Goal: Task Accomplishment & Management: Use online tool/utility

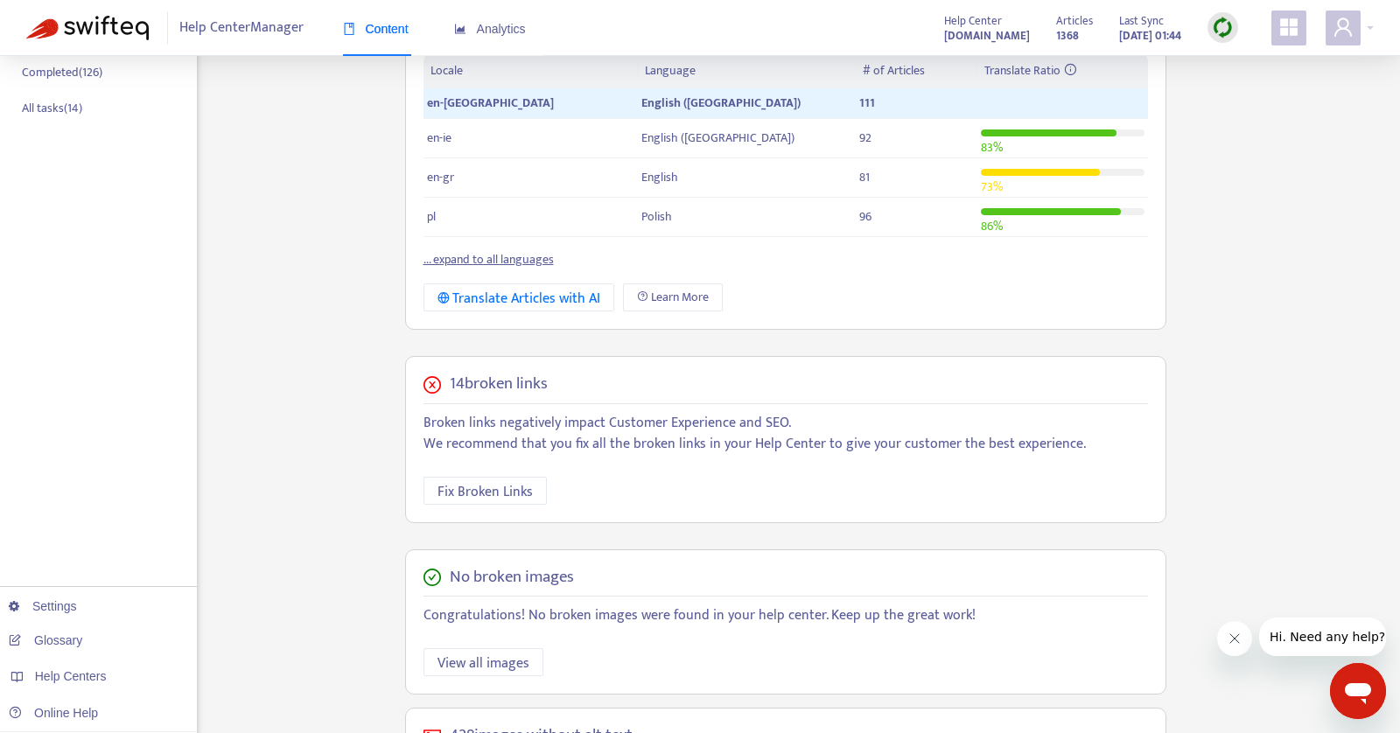
scroll to position [552, 0]
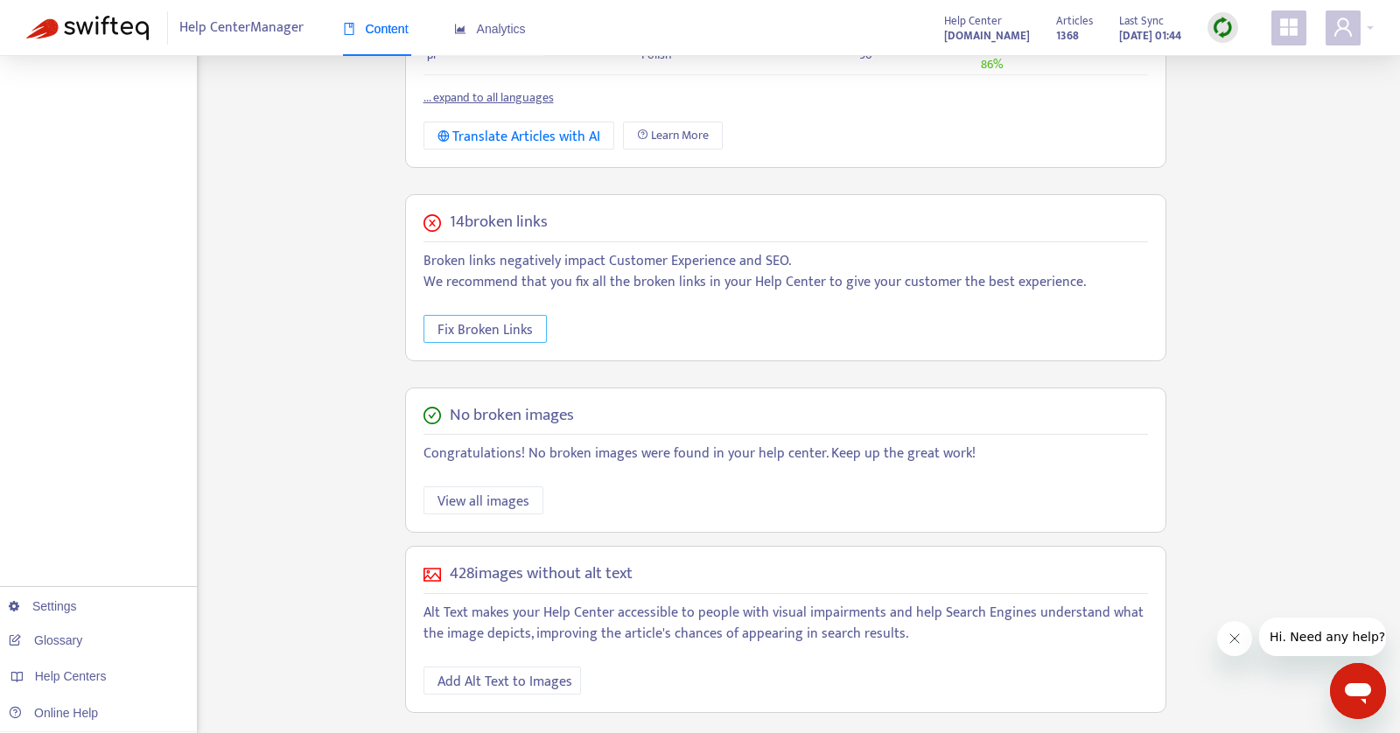
click at [497, 330] on span "Fix Broken Links" at bounding box center [484, 330] width 95 height 22
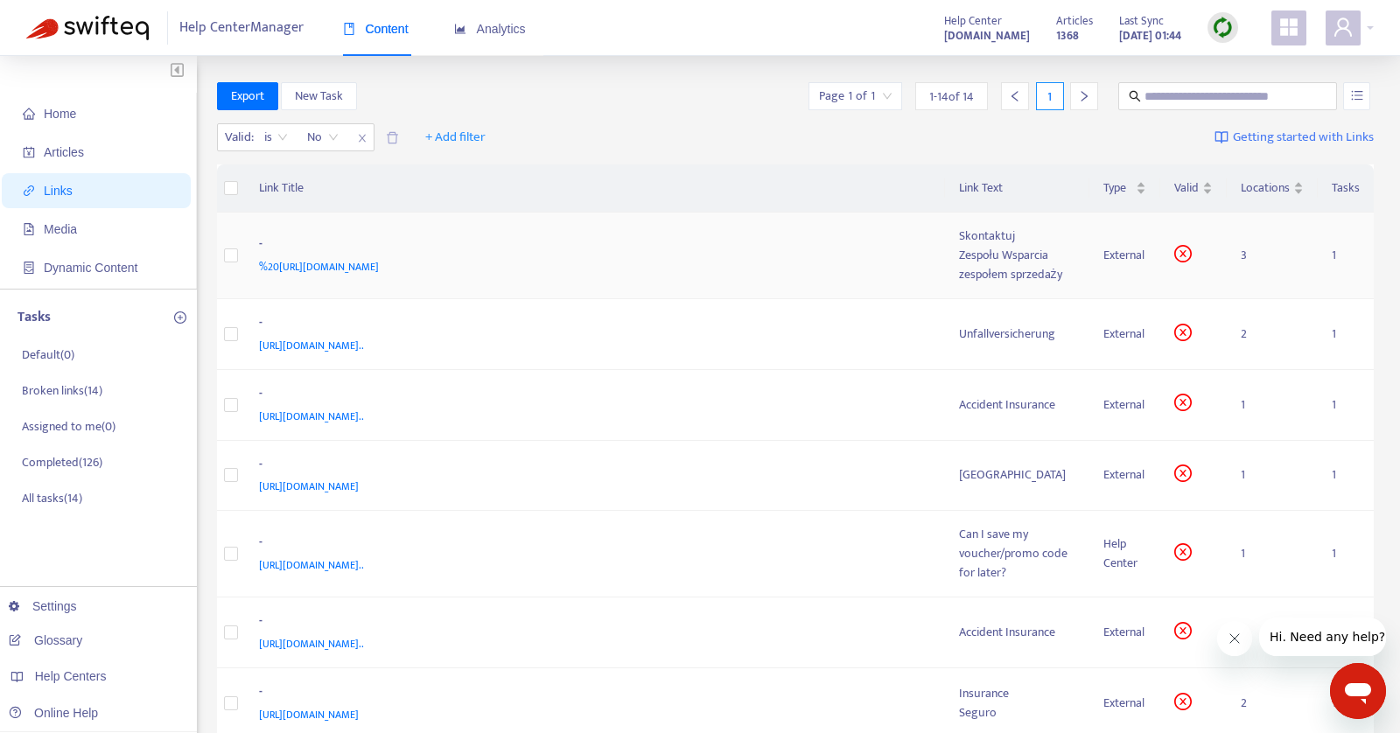
click at [375, 263] on span "%20[URL][DOMAIN_NAME]" at bounding box center [319, 266] width 120 height 17
drag, startPoint x: 1100, startPoint y: 252, endPoint x: 1128, endPoint y: 250, distance: 28.0
click at [1101, 252] on td "External" at bounding box center [1124, 256] width 71 height 87
click at [1190, 251] on icon "close-circle" at bounding box center [1182, 253] width 17 height 17
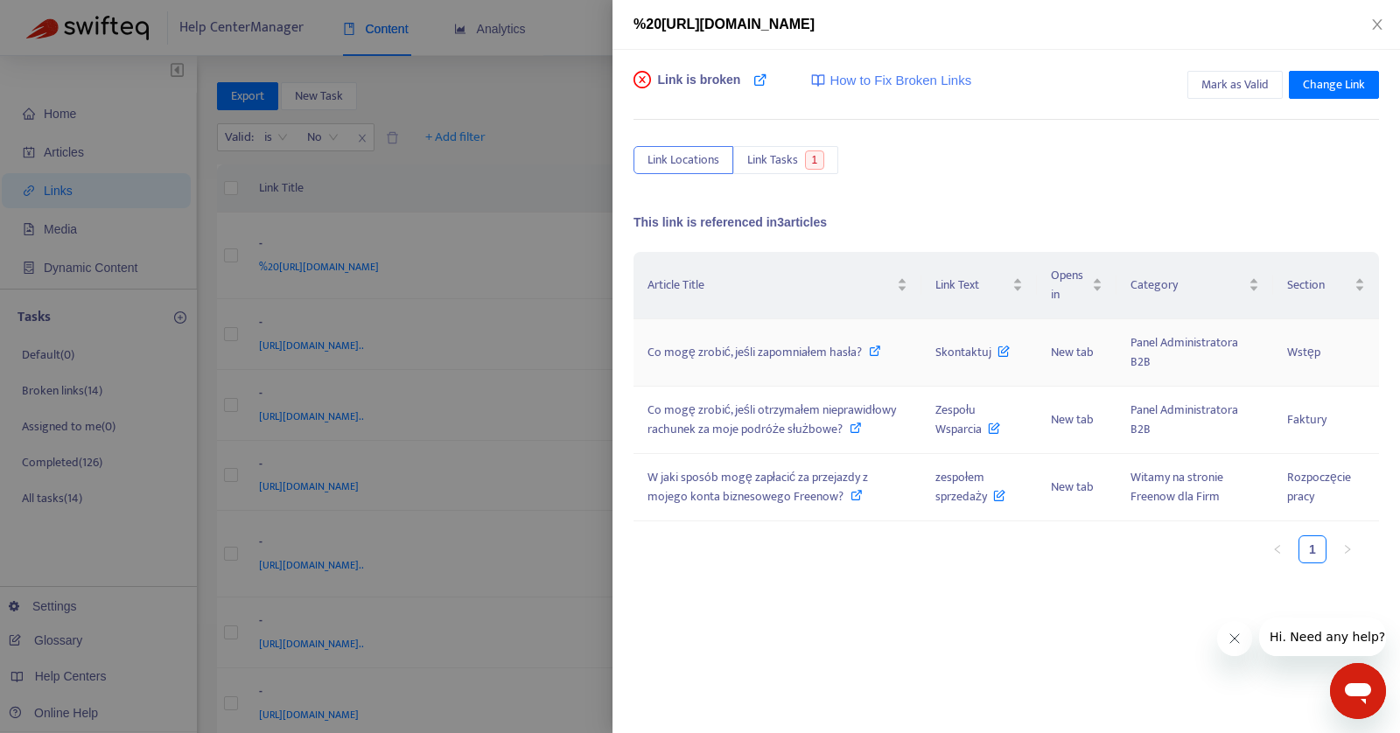
click at [763, 352] on span "Co mogę zrobić, jeśli zapomniałem hasła?" at bounding box center [754, 352] width 214 height 20
click at [772, 413] on span "Co mogę zrobić, jeśli otrzymałem nieprawidłowy rachunek za moje podróże służbow…" at bounding box center [771, 419] width 248 height 39
click at [815, 467] on span "W jaki sposób mogę zapłacić za przejazdy z mojego konta biznesowego Freenow?" at bounding box center [757, 486] width 220 height 39
click at [1234, 85] on span "Mark as Valid" at bounding box center [1234, 84] width 67 height 19
click at [1380, 24] on icon "close" at bounding box center [1377, 24] width 14 height 14
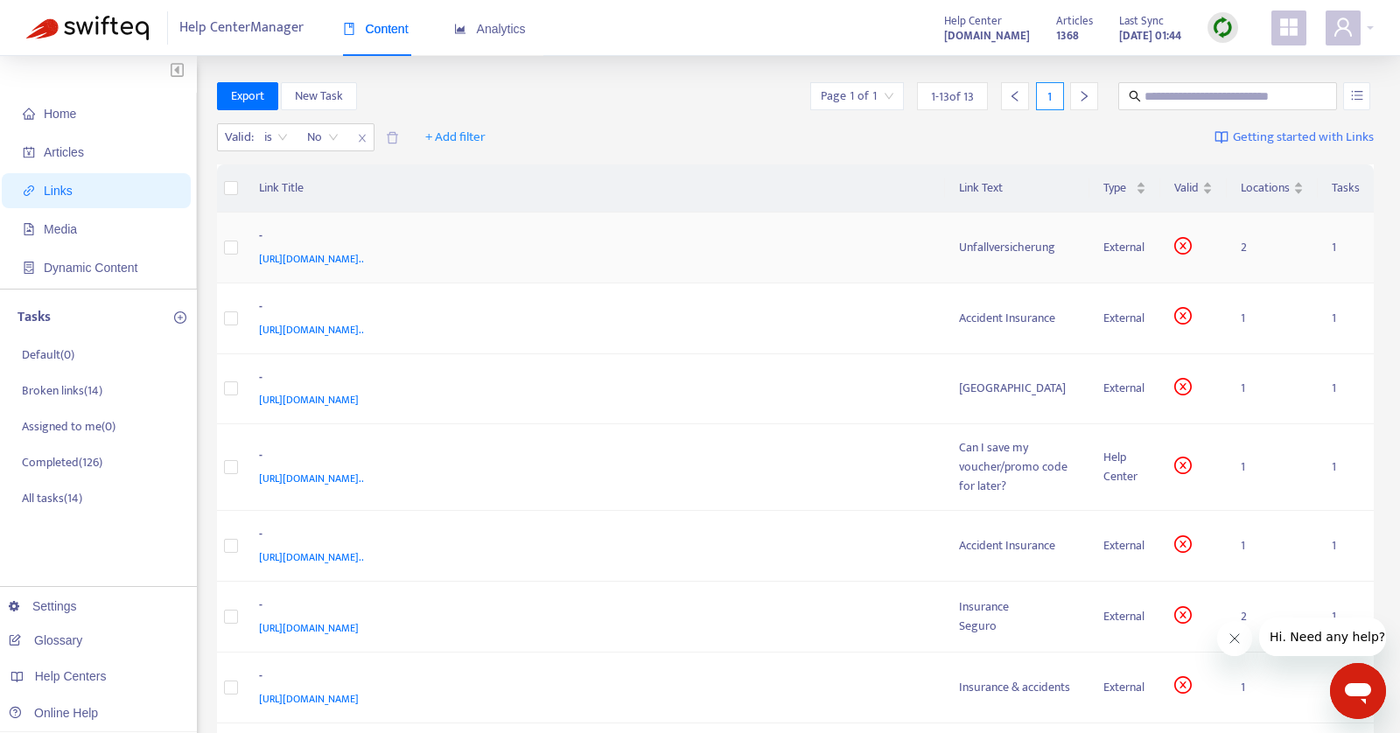
click at [364, 255] on span "https://voi.kustomer.help/de/bin-ich-versichert-wenn-ich-voi-fahre-oder-muss-ic…" at bounding box center [311, 258] width 105 height 17
click at [1017, 239] on div "Unfallversicherung" at bounding box center [1017, 247] width 117 height 19
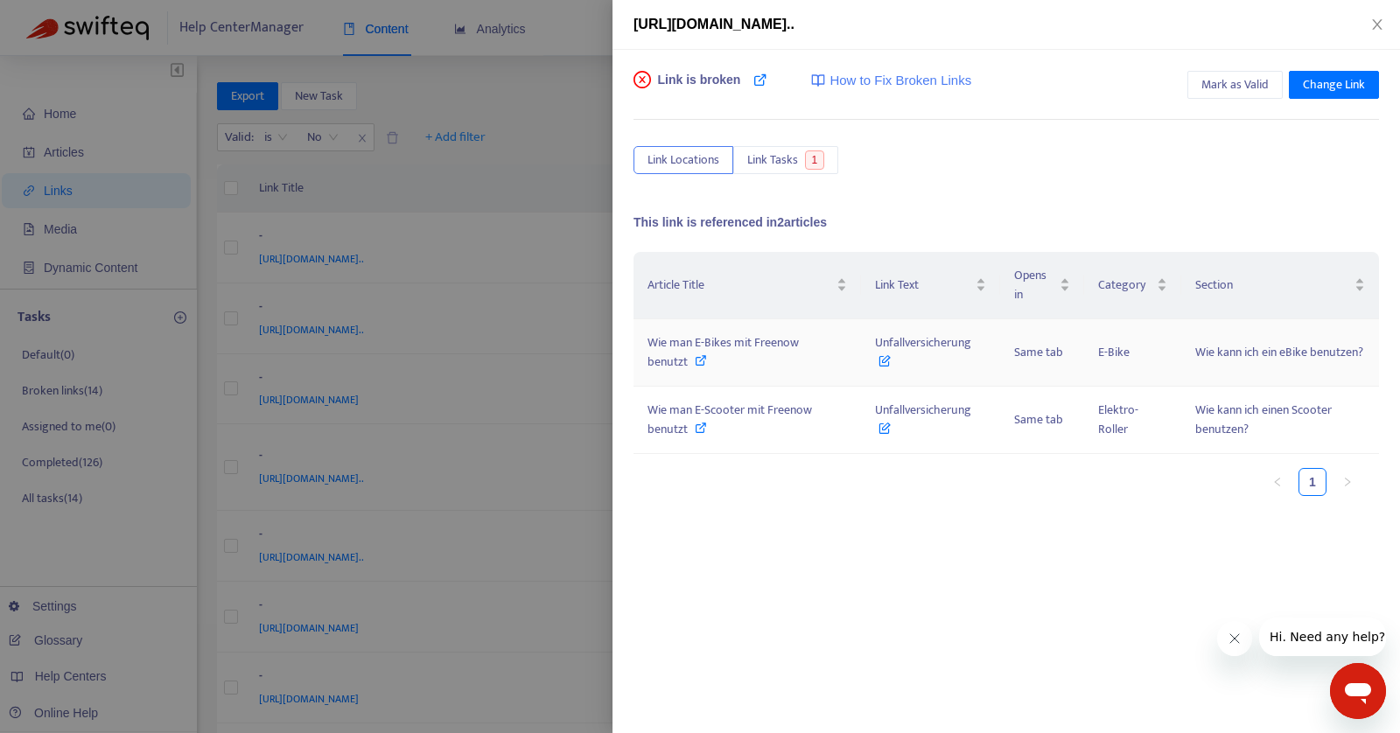
click at [743, 365] on div "Wie man E-Bikes mit Freenow benutzt" at bounding box center [746, 352] width 199 height 38
click at [767, 165] on span "Link Tasks" at bounding box center [772, 159] width 51 height 19
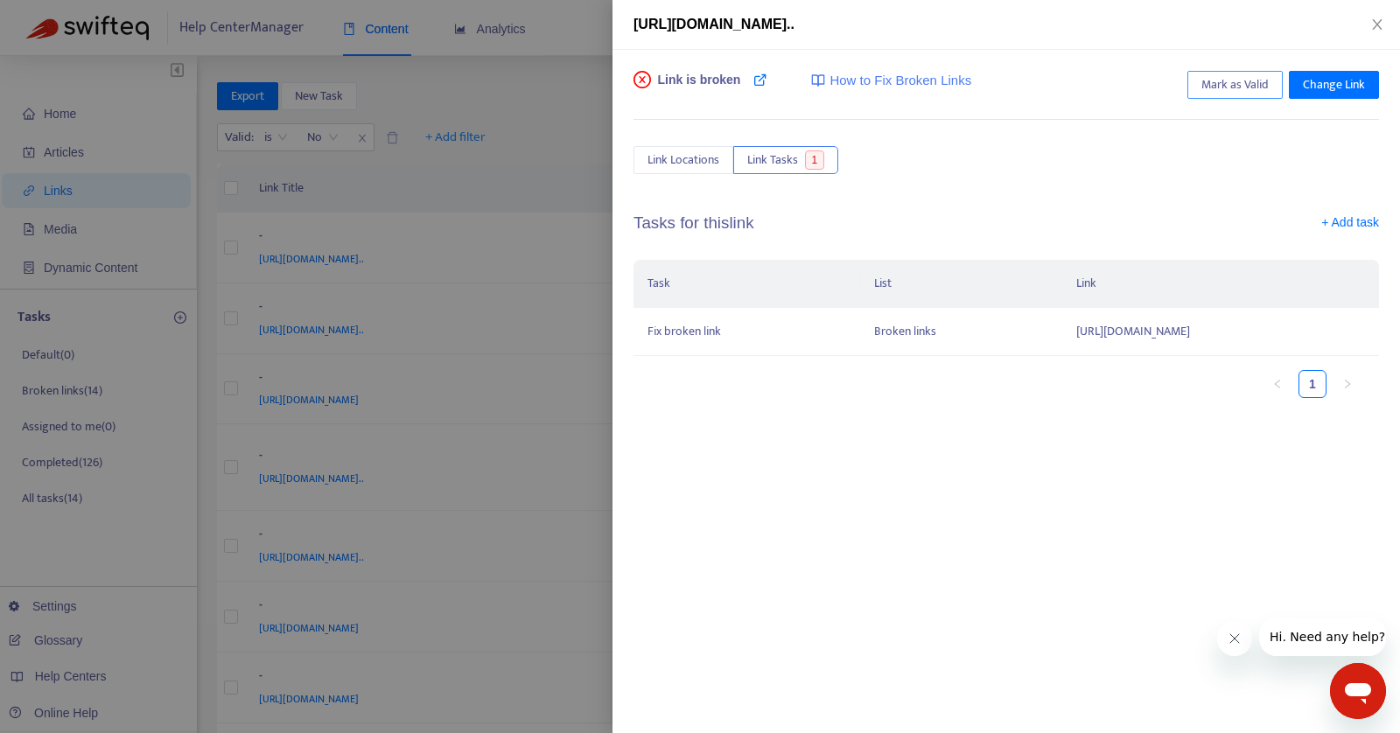
click at [1234, 78] on span "Mark as Valid" at bounding box center [1234, 84] width 67 height 19
click at [1380, 23] on icon "close" at bounding box center [1377, 24] width 14 height 14
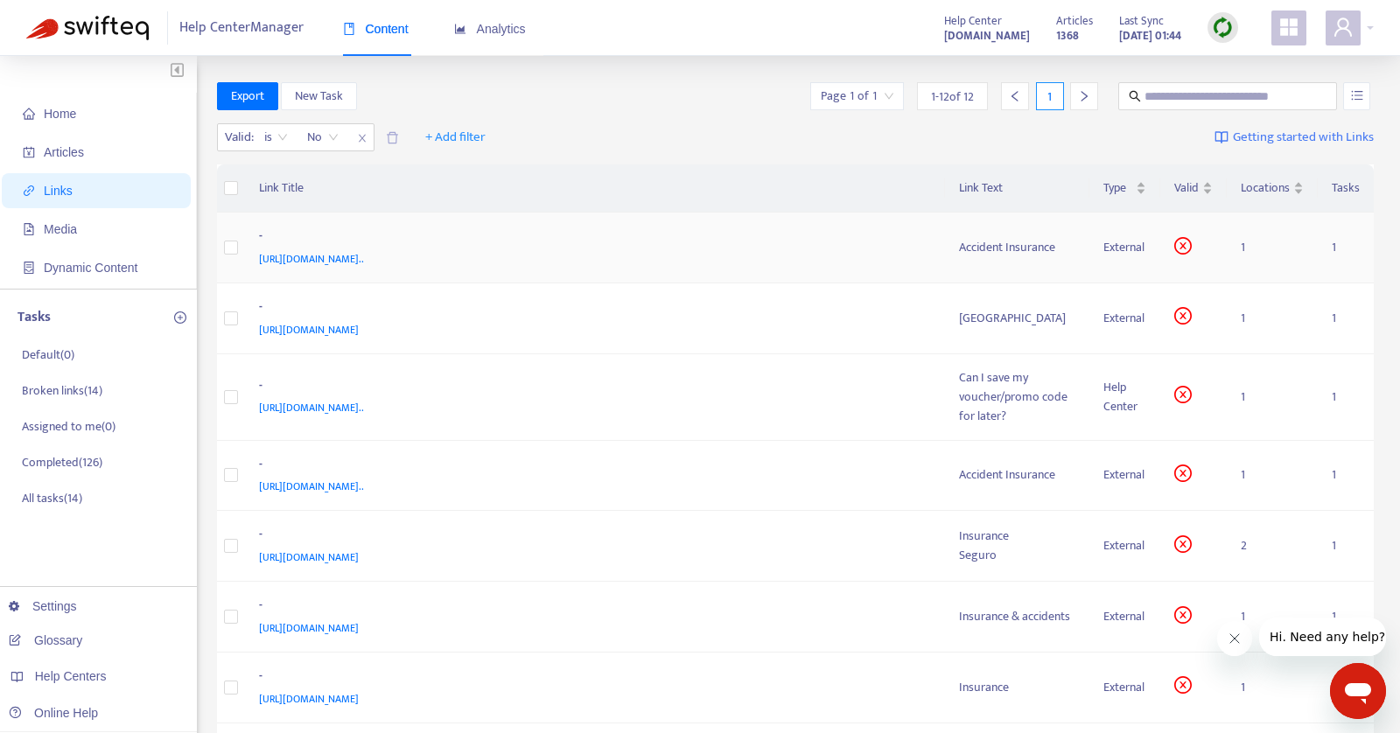
click at [1038, 251] on div "Accident Insurance" at bounding box center [1017, 247] width 117 height 19
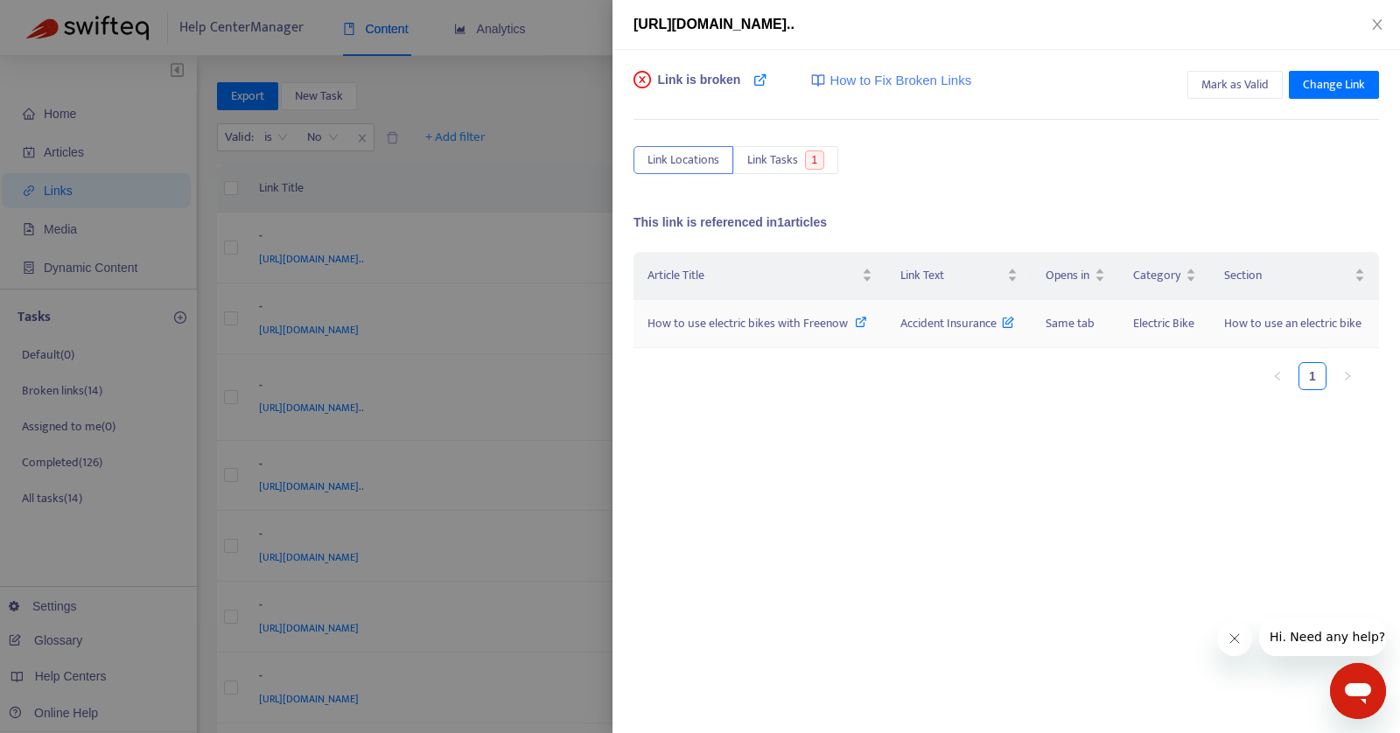
click at [1074, 325] on span "Same tab" at bounding box center [1069, 323] width 49 height 20
click at [923, 328] on span "Accident Insurance" at bounding box center [957, 323] width 115 height 20
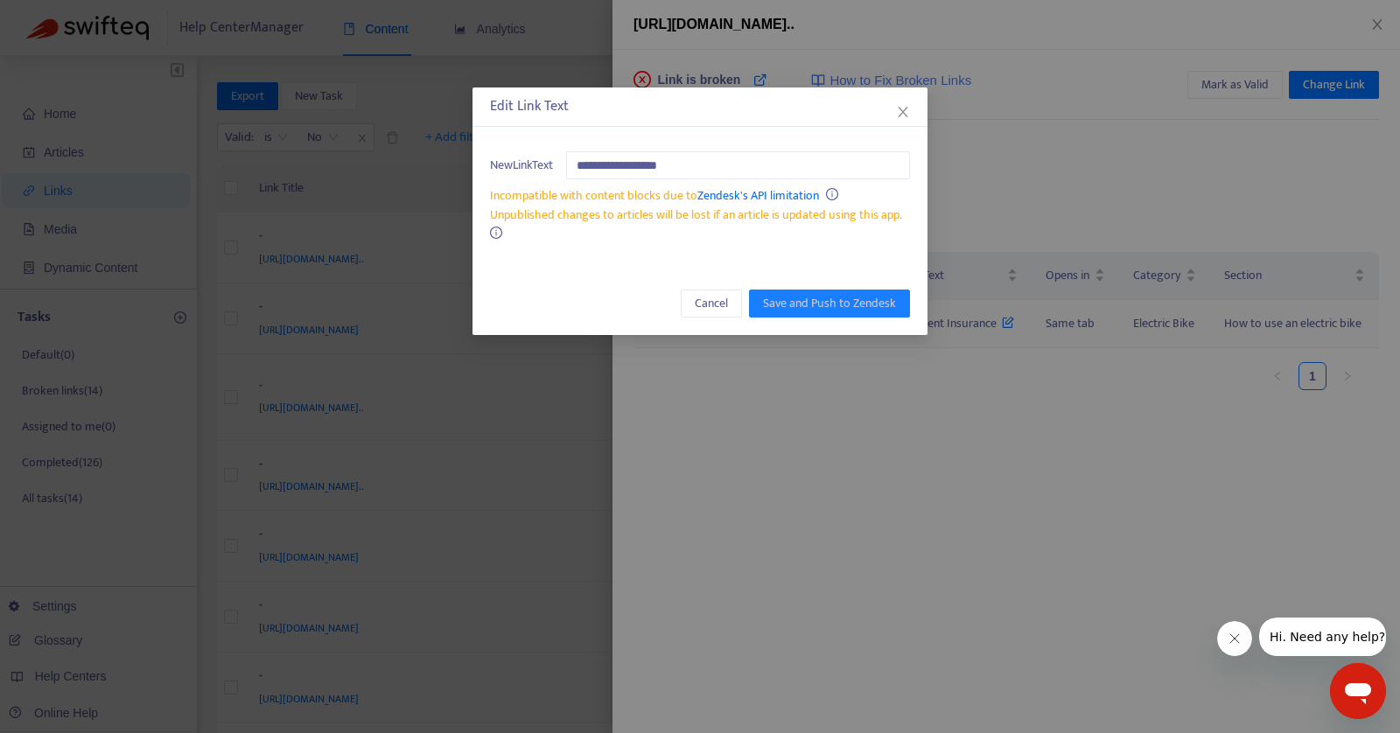
click at [996, 338] on div "**********" at bounding box center [700, 366] width 1400 height 733
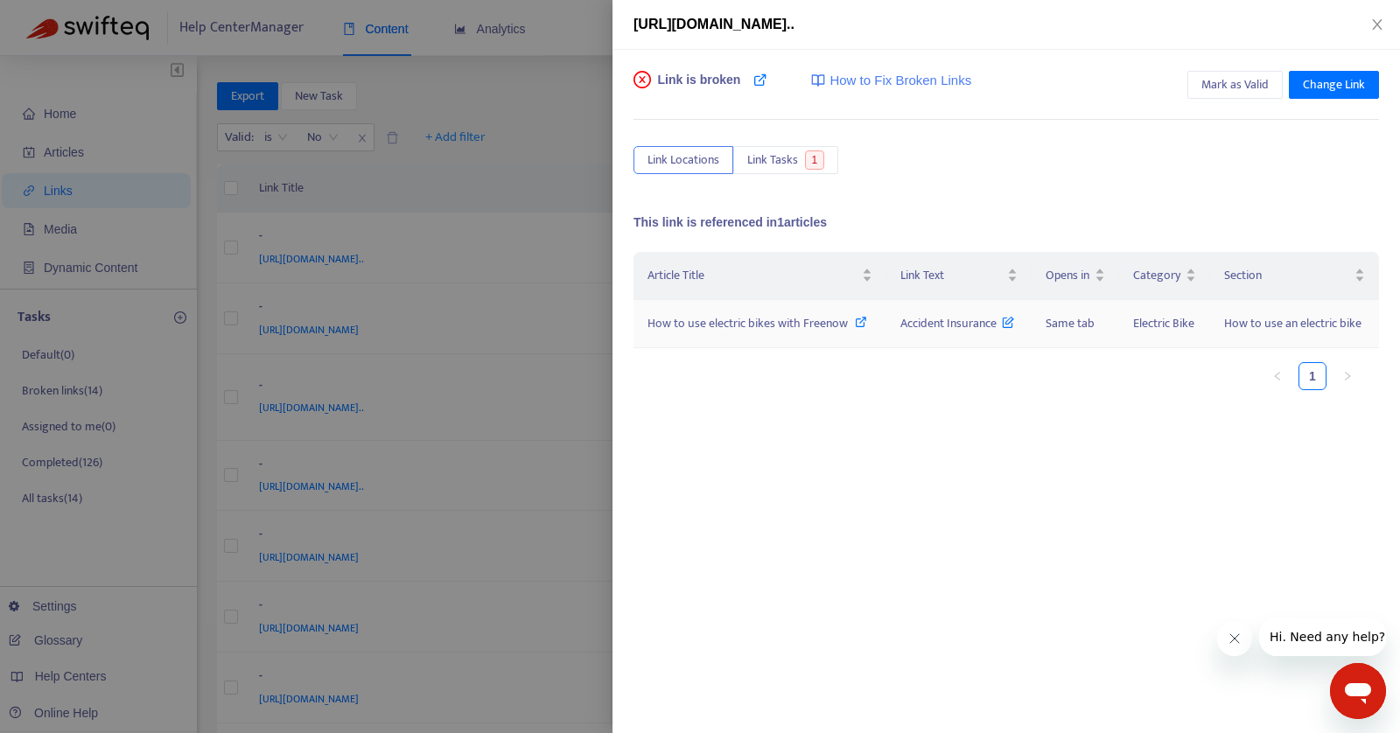
click at [1159, 322] on span "Electric Bike" at bounding box center [1163, 323] width 61 height 20
click at [795, 322] on span "How to use electric bikes with Freenow" at bounding box center [747, 323] width 200 height 20
click at [761, 166] on span "Link Tasks" at bounding box center [772, 159] width 51 height 19
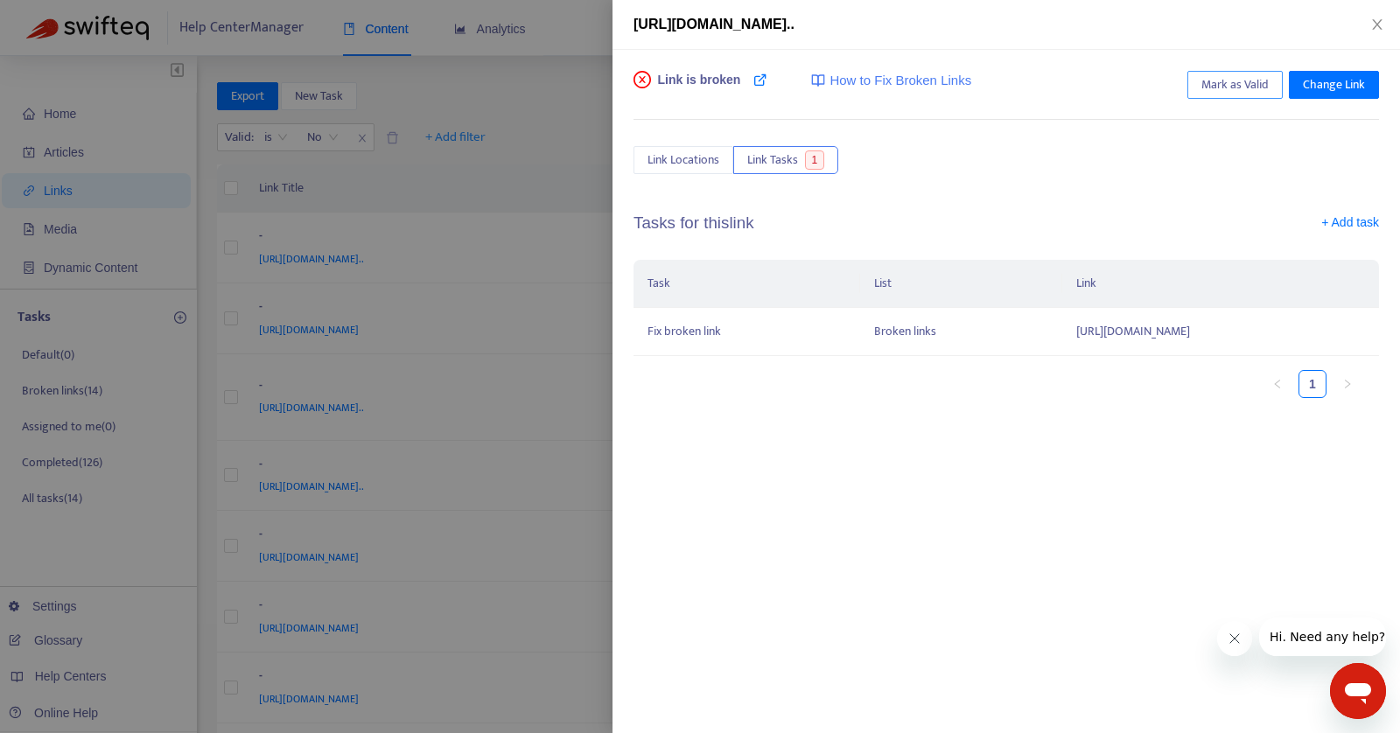
click at [1240, 82] on span "Mark as Valid" at bounding box center [1234, 84] width 67 height 19
click at [1376, 23] on icon "close" at bounding box center [1377, 24] width 10 height 10
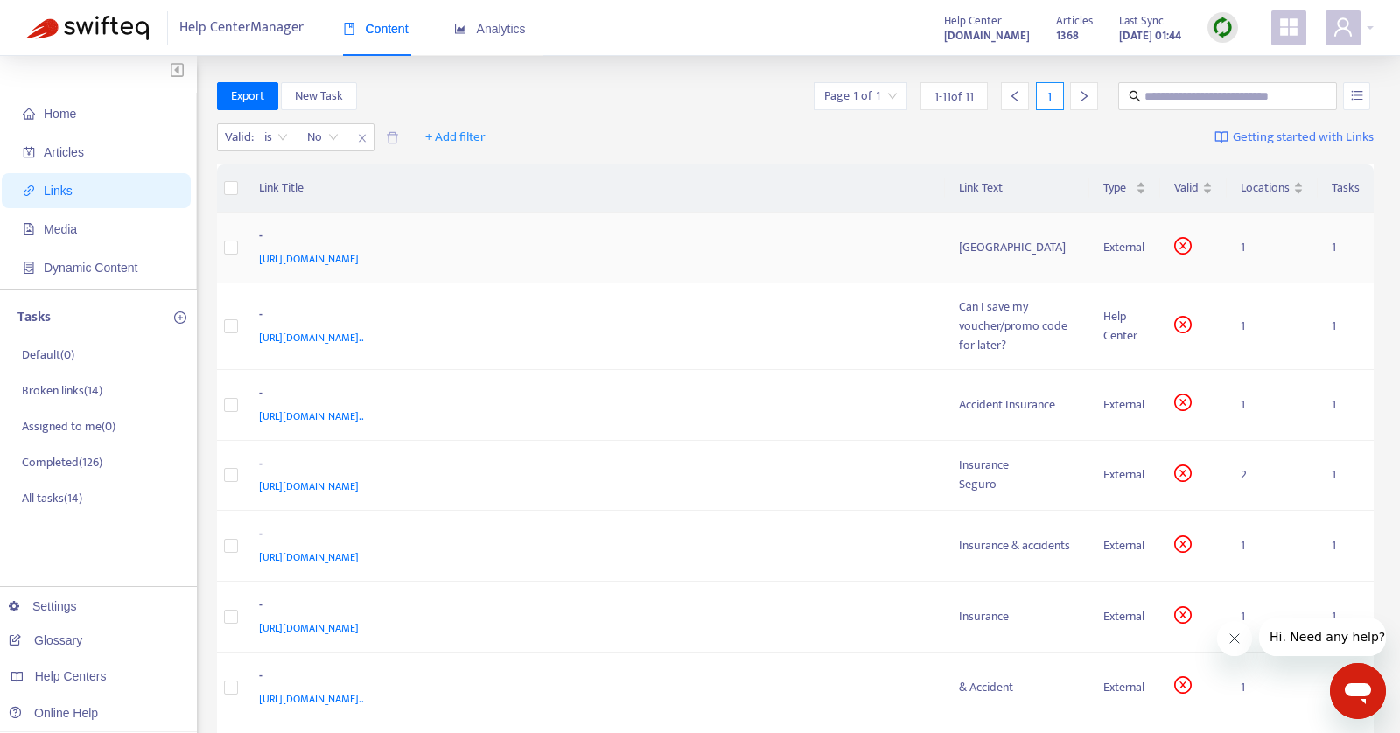
click at [638, 255] on div "https://www.free-now.com/es/tarifas-tarragona/" at bounding box center [592, 258] width 666 height 19
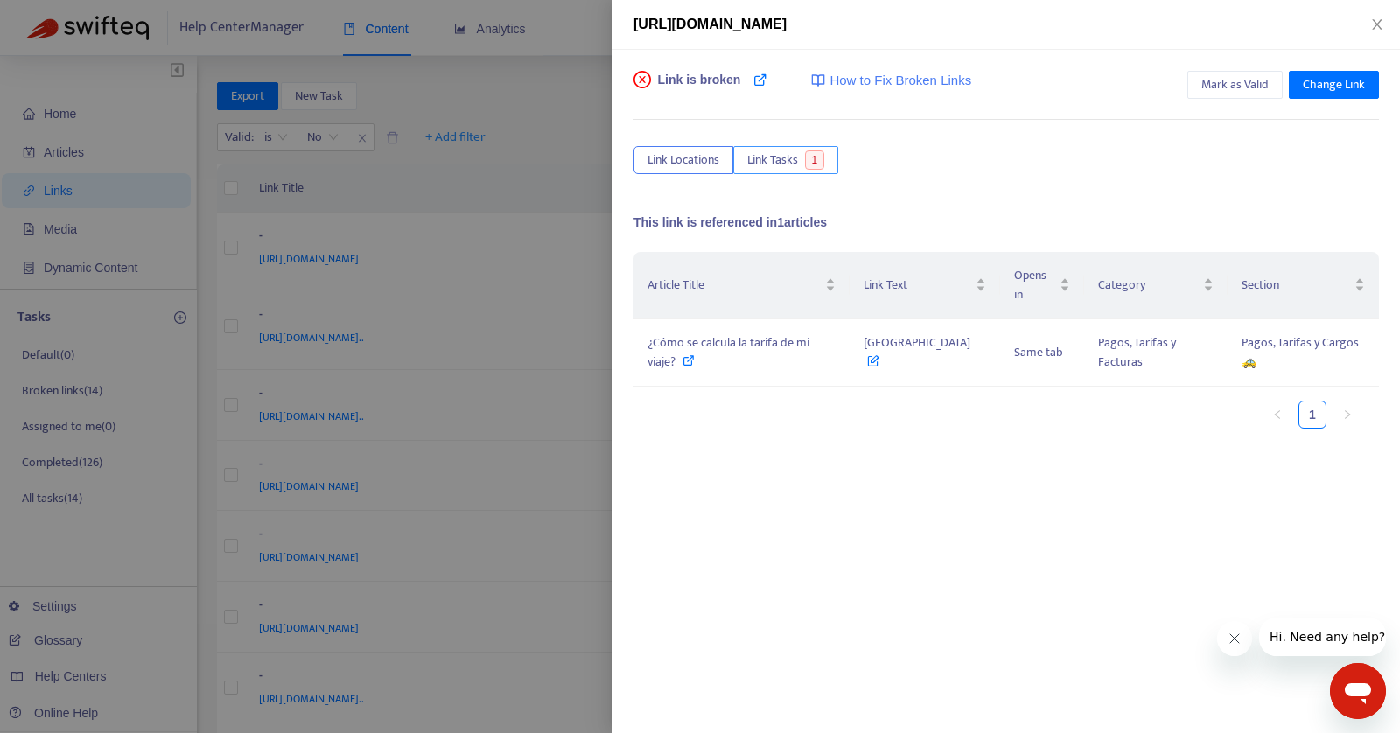
click at [785, 168] on span "Link Tasks" at bounding box center [772, 159] width 51 height 19
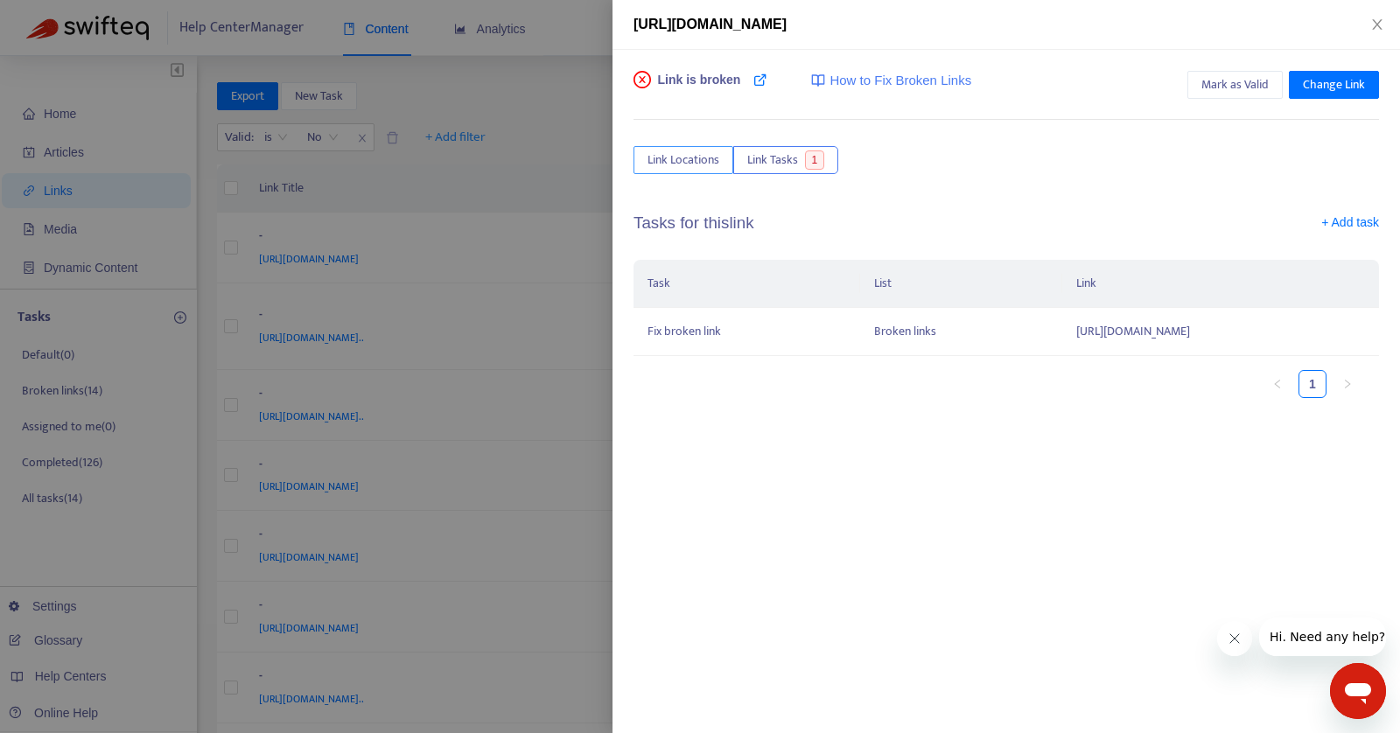
click at [719, 157] on button "Link Locations" at bounding box center [683, 160] width 100 height 28
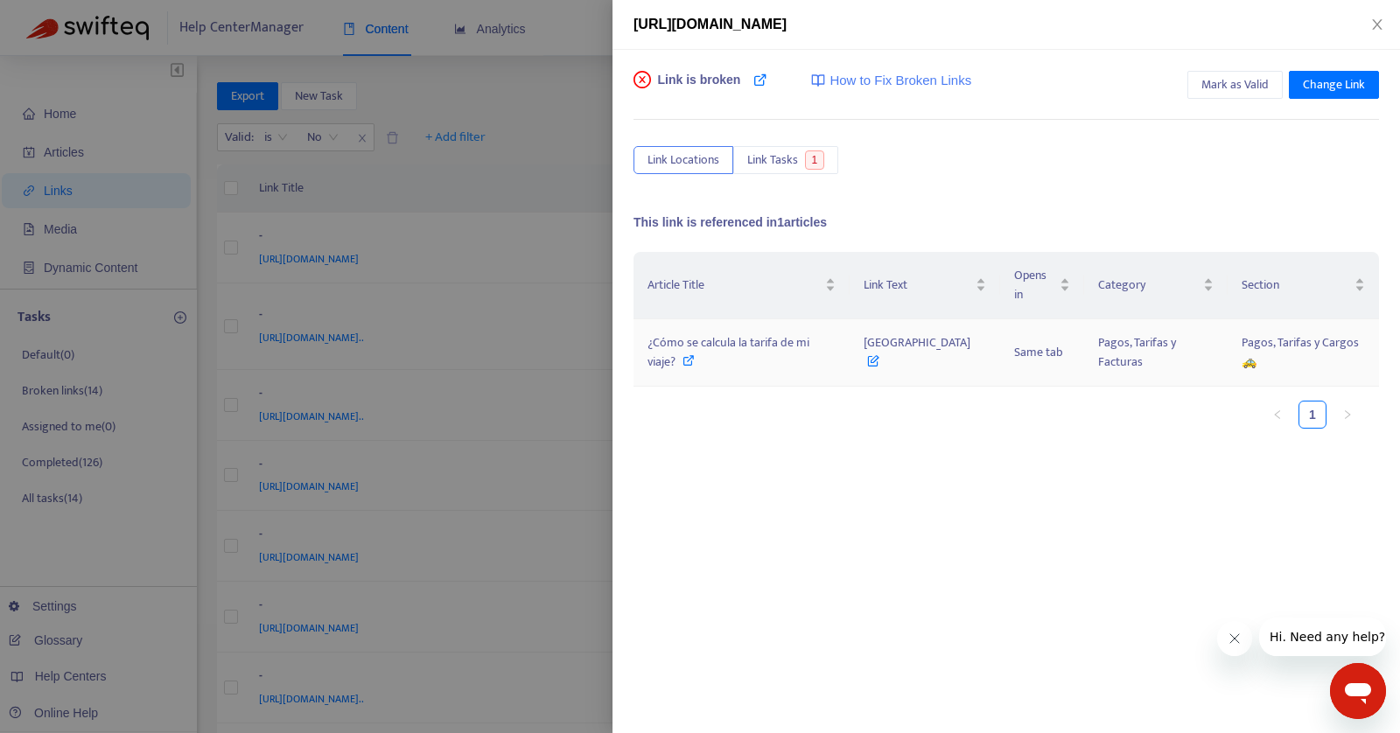
click at [801, 332] on td "¿Cómo se calcula la tarifa de mi viaje?" at bounding box center [741, 352] width 216 height 67
click at [695, 354] on icon at bounding box center [688, 360] width 12 height 12
click at [772, 158] on span "Link Tasks" at bounding box center [772, 159] width 51 height 19
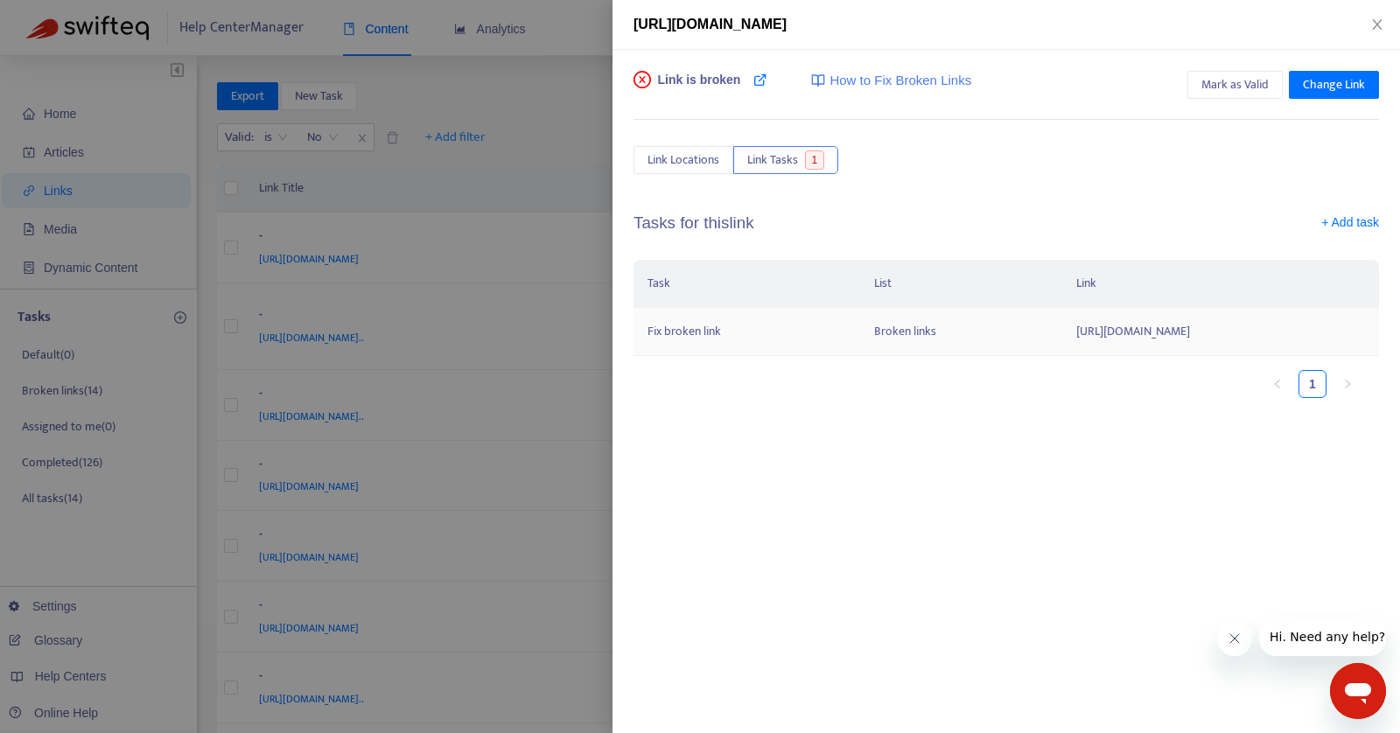
drag, startPoint x: 1231, startPoint y: 328, endPoint x: 952, endPoint y: 330, distance: 279.1
click at [1062, 330] on td "https://www.free-now.com/es/tarifas-tarragona/" at bounding box center [1220, 332] width 317 height 48
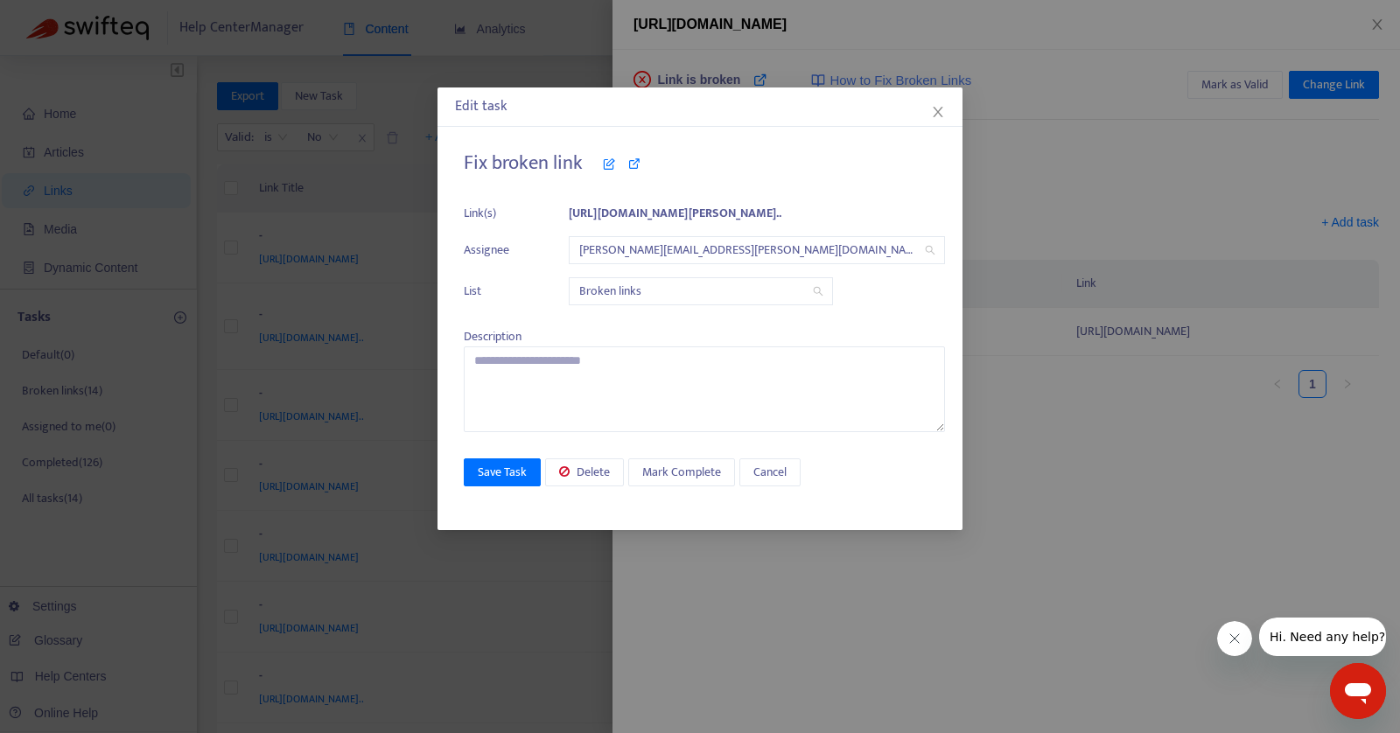
click at [1136, 333] on div "Edit task Fix broken link Link(s) https://www.free-now.com/es/tarifas-tarr... A…" at bounding box center [700, 366] width 1400 height 733
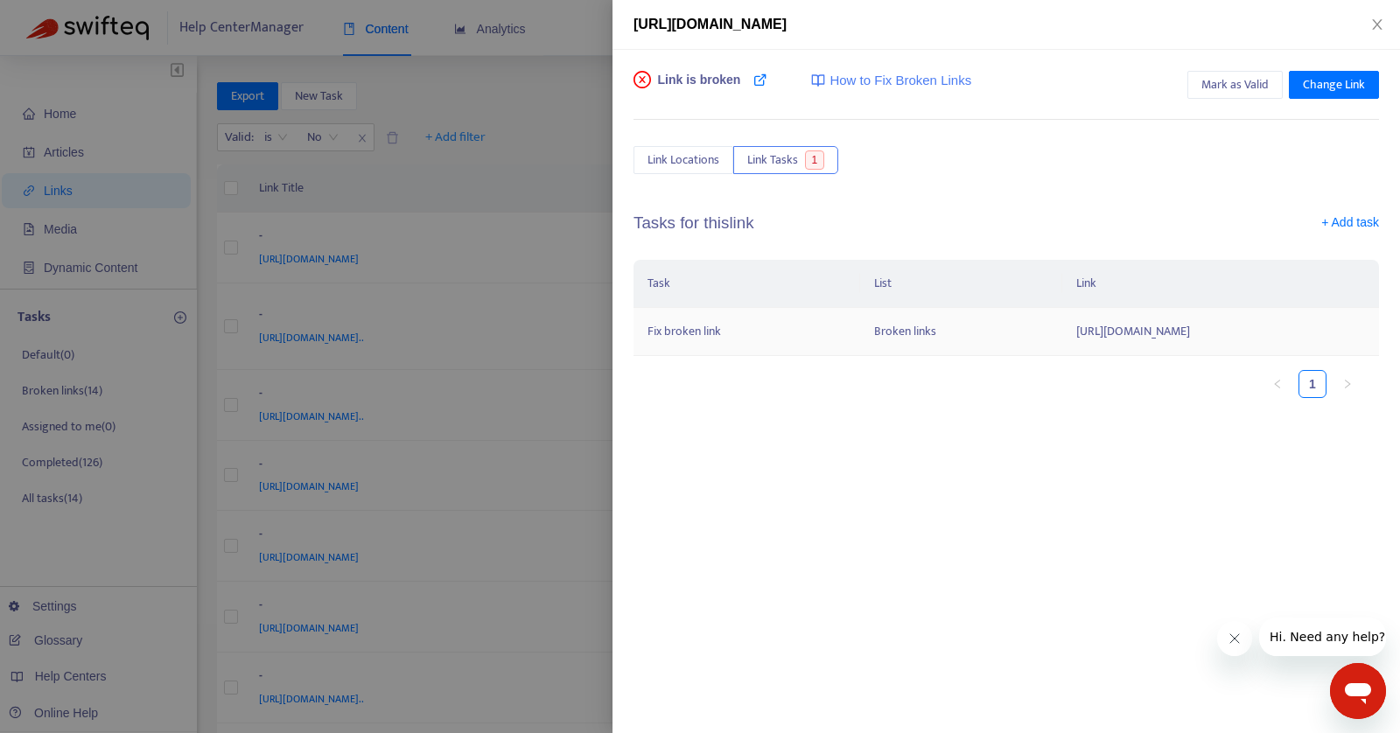
drag, startPoint x: 946, startPoint y: 331, endPoint x: 1284, endPoint y: 331, distance: 338.5
click at [1284, 331] on td "https://www.free-now.com/es/tarifas-tarragona/" at bounding box center [1220, 332] width 317 height 48
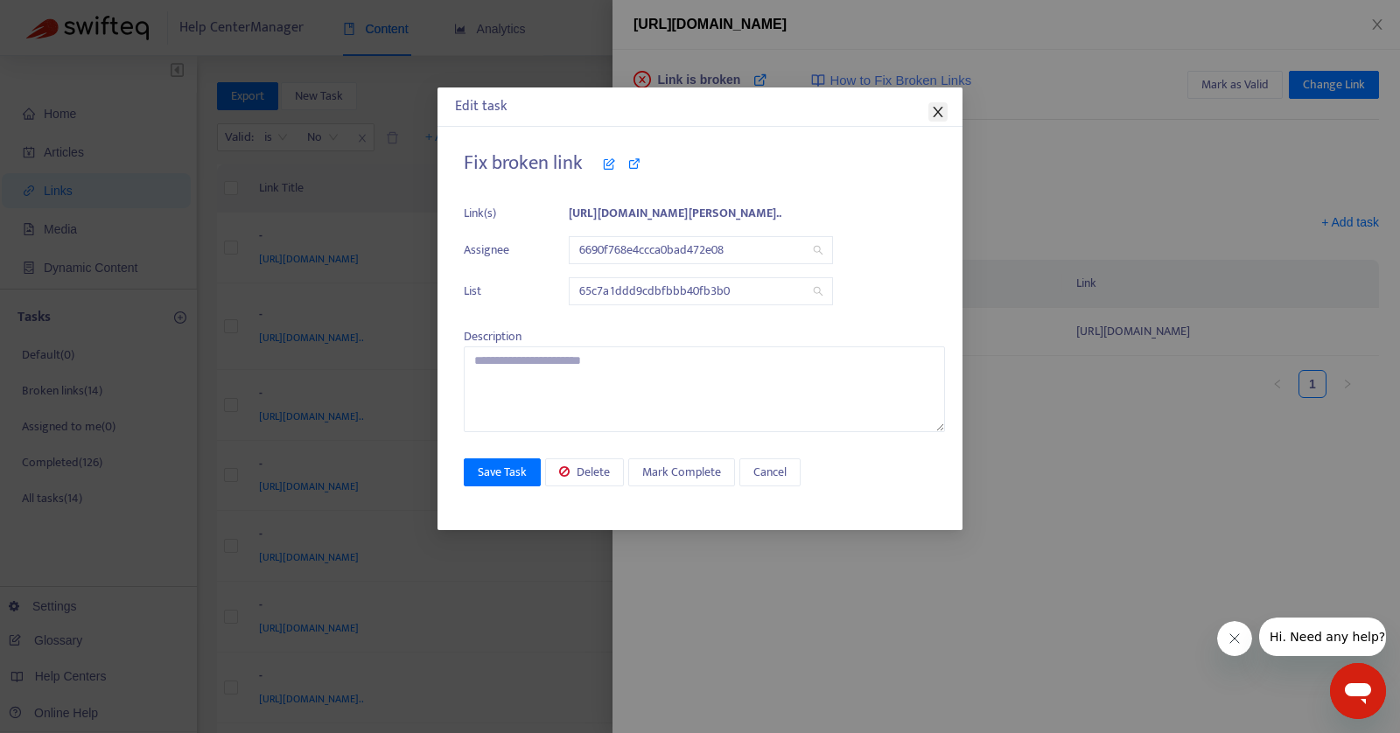
click at [934, 105] on icon "close" at bounding box center [938, 112] width 14 height 14
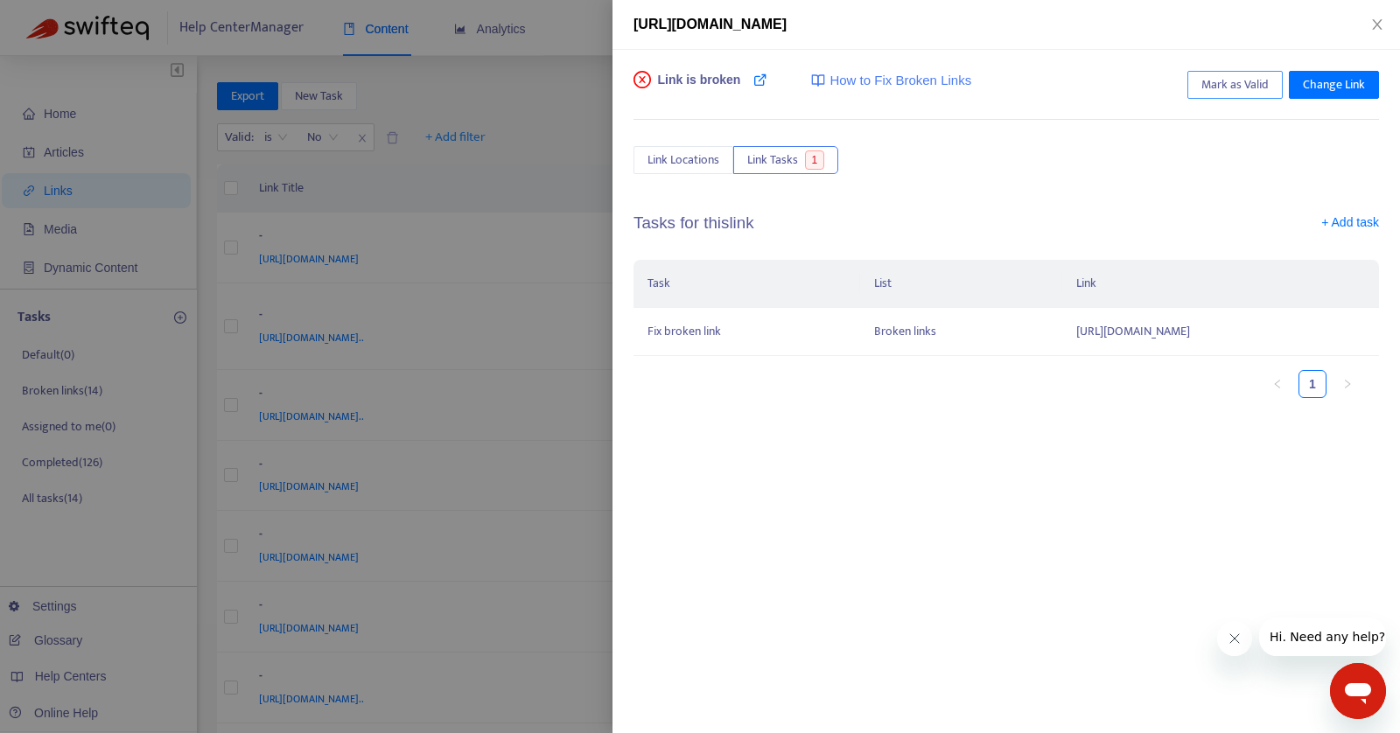
click at [1233, 79] on span "Mark as Valid" at bounding box center [1234, 84] width 67 height 19
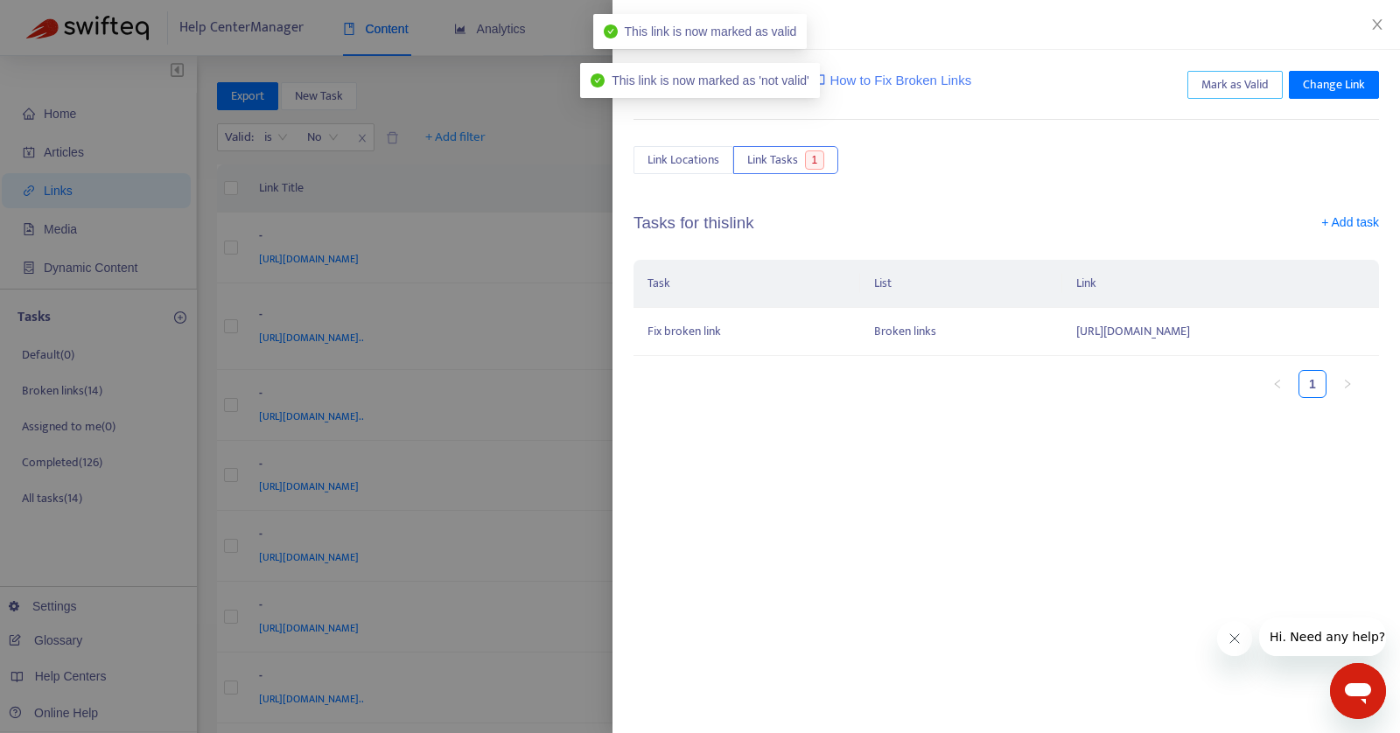
click at [1237, 80] on span "Mark as Valid" at bounding box center [1234, 84] width 67 height 19
click at [1375, 24] on icon "close" at bounding box center [1377, 24] width 14 height 14
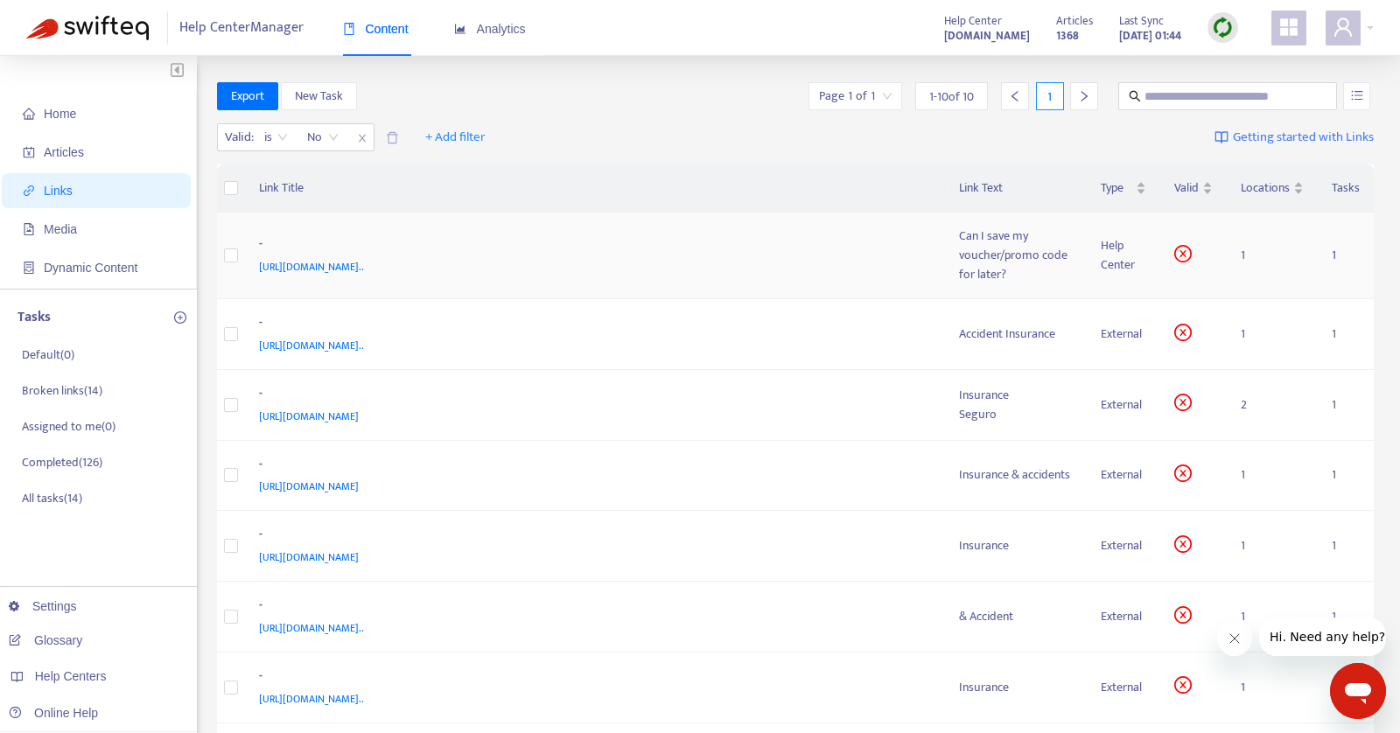
click at [364, 271] on span "https://support.free-now.com/hc/en-gb/articles/360020468554-Can-I-save-my-vouch…" at bounding box center [311, 266] width 105 height 17
click at [1006, 276] on div "Can I save my voucher/promo code for later?" at bounding box center [1016, 256] width 115 height 58
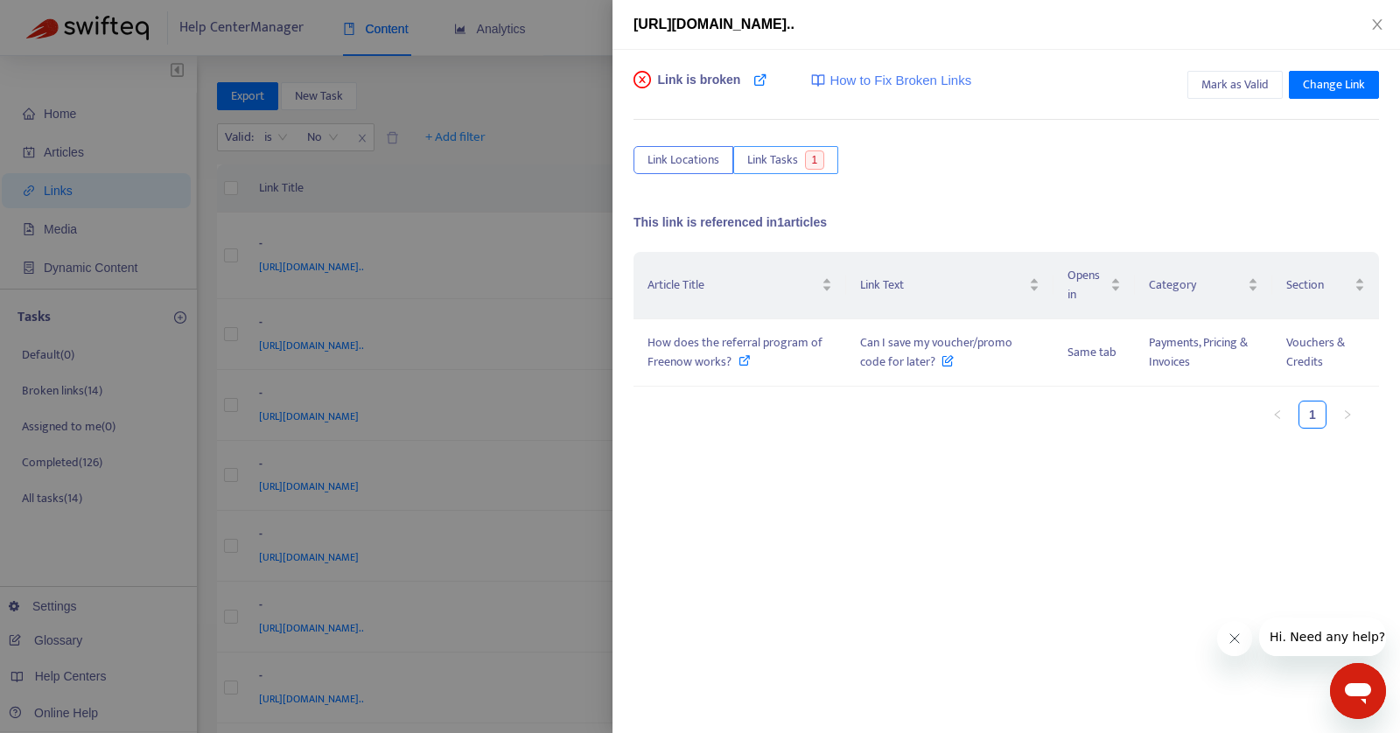
click at [767, 164] on span "Link Tasks" at bounding box center [772, 159] width 51 height 19
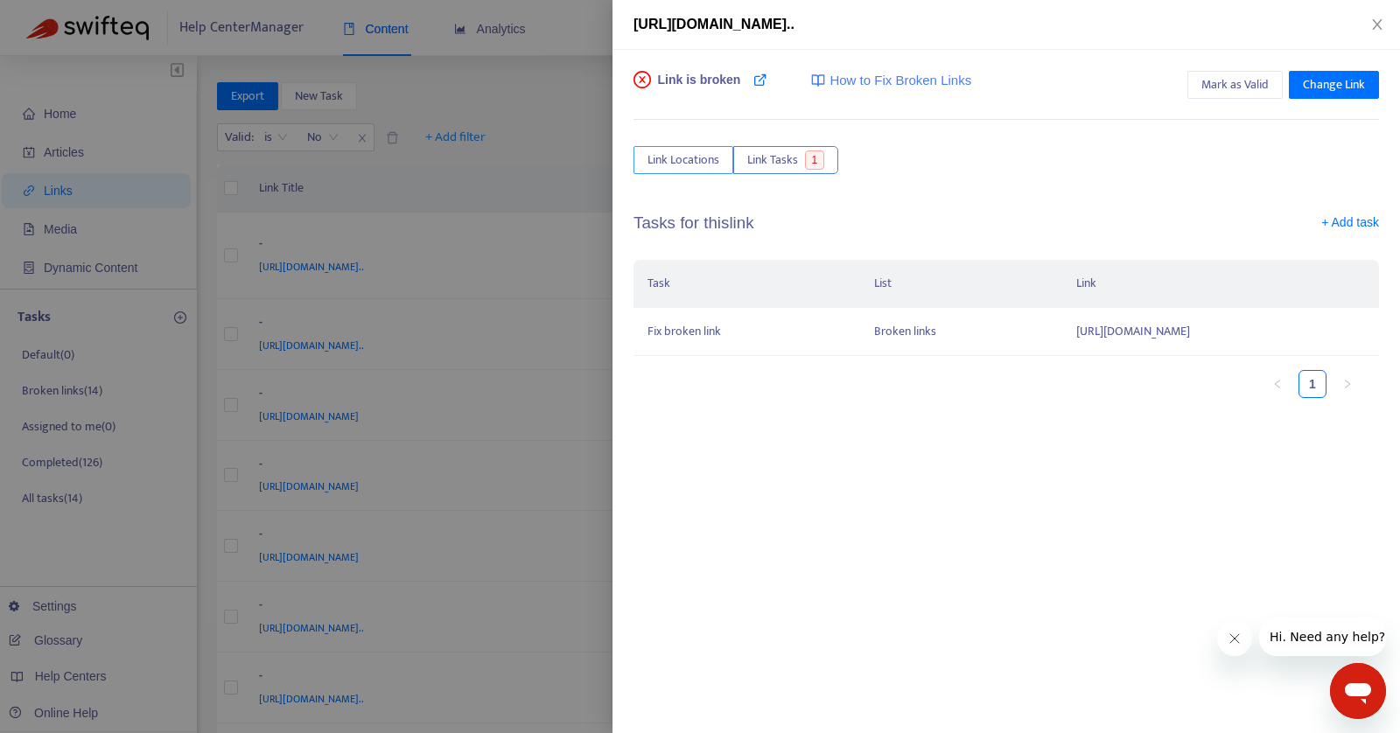
click at [700, 152] on span "Link Locations" at bounding box center [683, 159] width 72 height 19
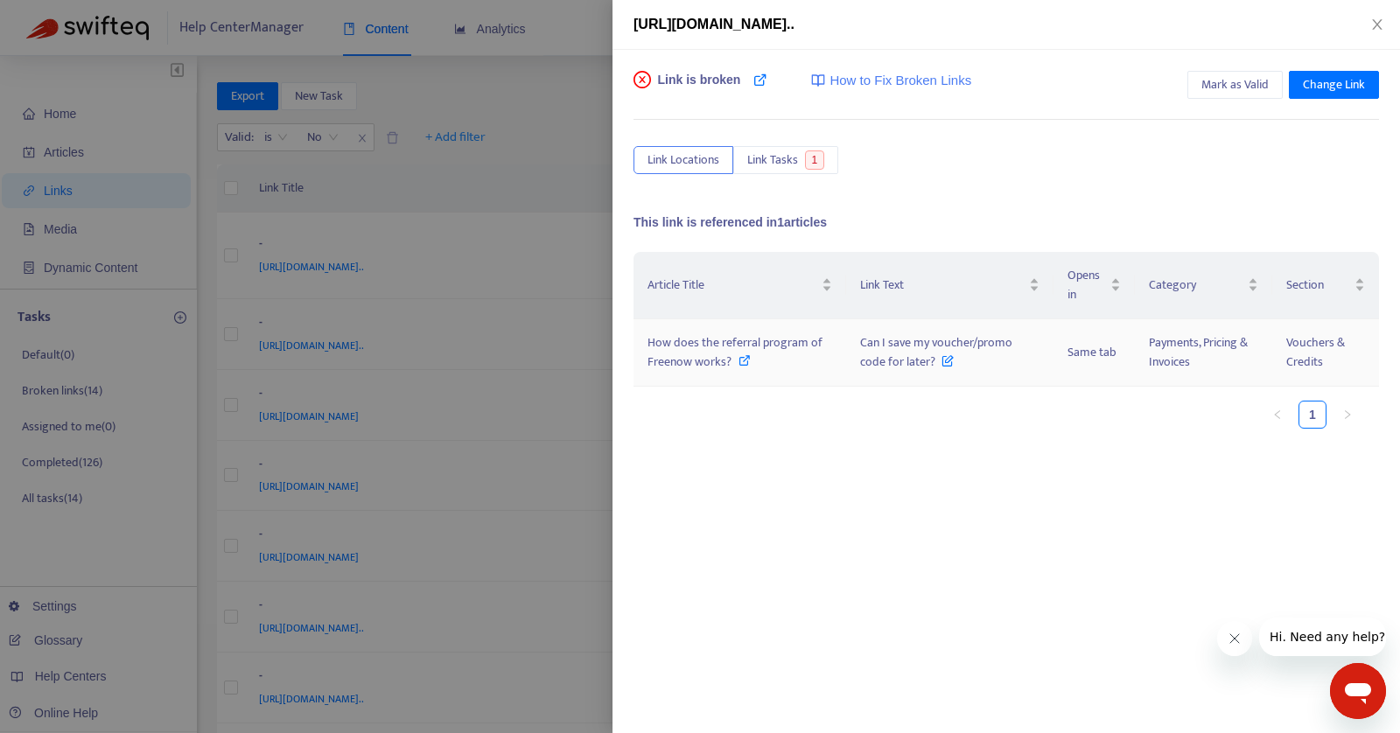
click at [744, 360] on icon at bounding box center [744, 360] width 12 height 12
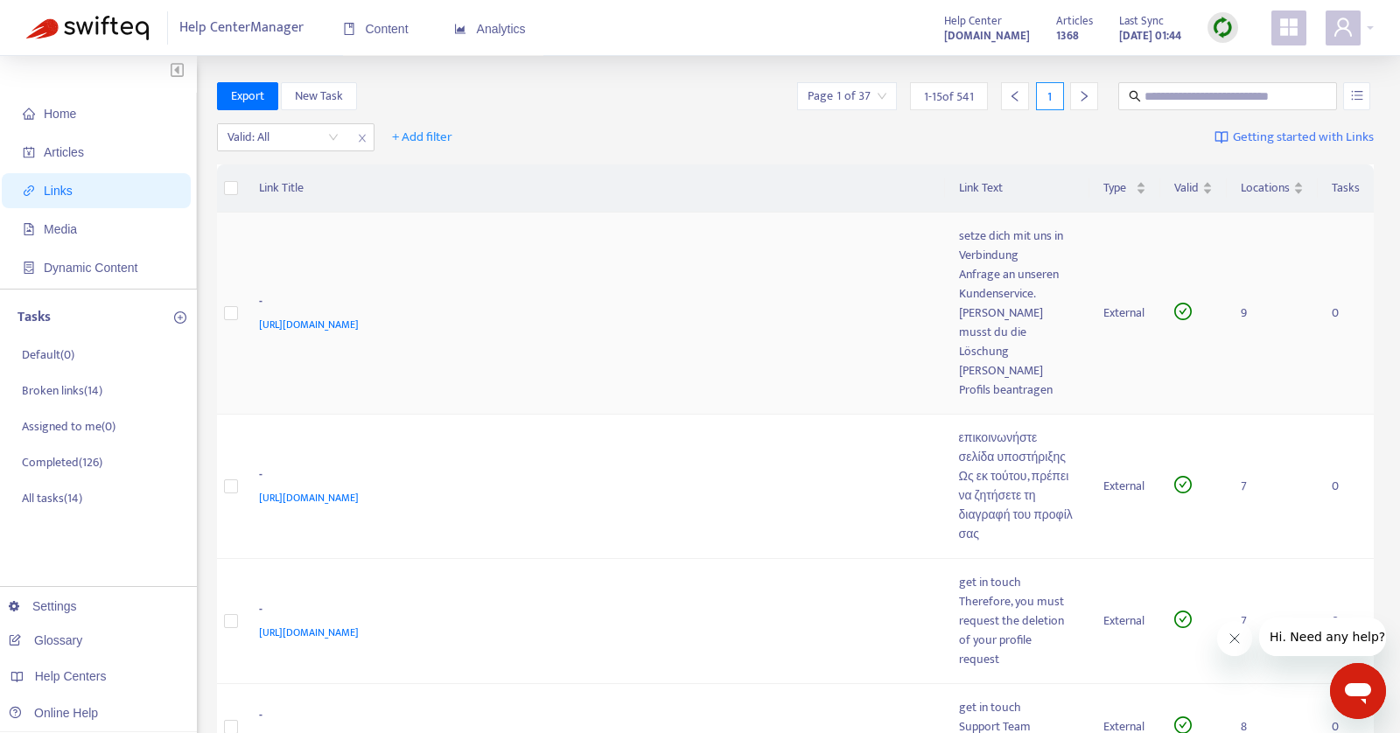
click at [359, 316] on span "[URL][DOMAIN_NAME]" at bounding box center [309, 324] width 100 height 17
